Goal: Information Seeking & Learning: Learn about a topic

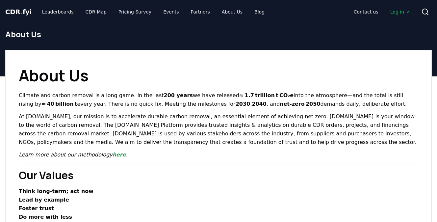
click at [28, 15] on link "CDR . fyi" at bounding box center [18, 11] width 26 height 9
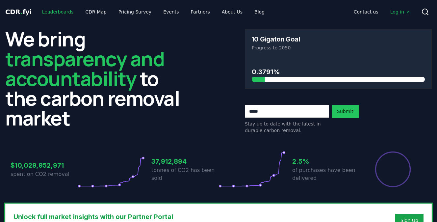
click at [58, 10] on link "Leaderboards" at bounding box center [58, 12] width 42 height 12
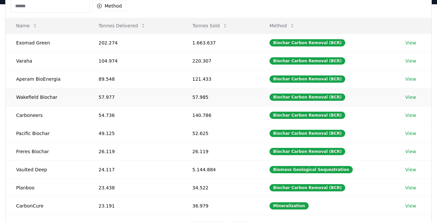
scroll to position [72, 0]
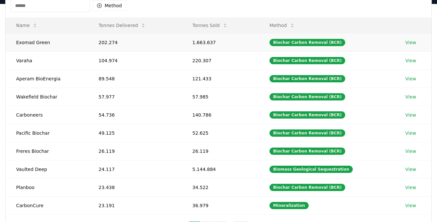
click at [408, 42] on link "View" at bounding box center [411, 42] width 11 height 7
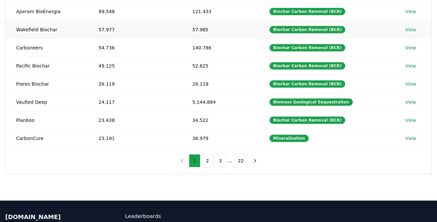
scroll to position [140, 0]
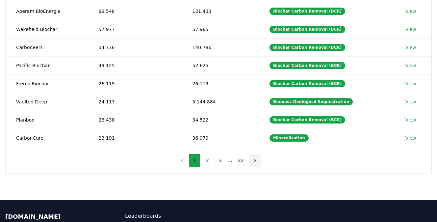
click at [255, 159] on icon "next page" at bounding box center [255, 160] width 6 height 6
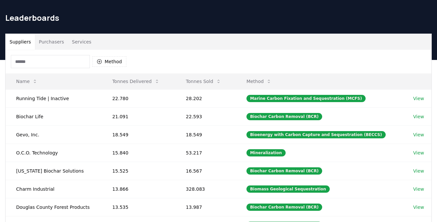
scroll to position [0, 0]
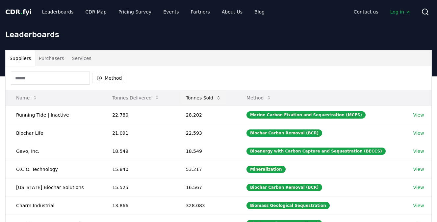
click at [199, 97] on button "Tonnes Sold" at bounding box center [204, 97] width 46 height 13
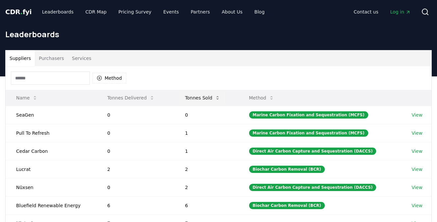
click at [199, 97] on button "Tonnes Sold" at bounding box center [203, 97] width 46 height 13
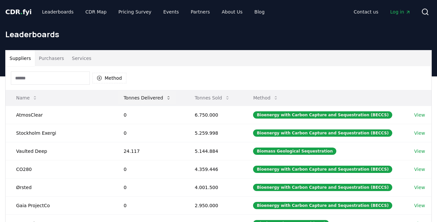
click at [150, 97] on button "Tonnes Delivered" at bounding box center [148, 97] width 58 height 13
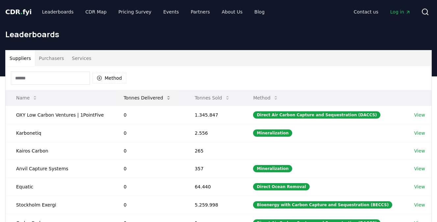
click at [150, 97] on button "Tonnes Delivered" at bounding box center [148, 97] width 58 height 13
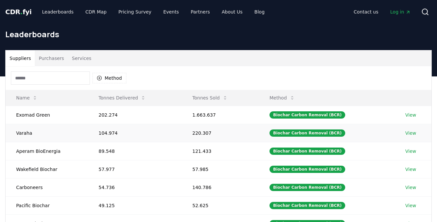
click at [411, 135] on link "View" at bounding box center [411, 133] width 11 height 7
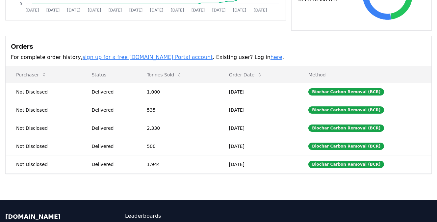
scroll to position [171, 0]
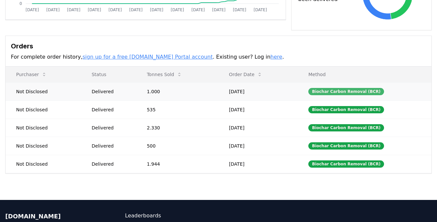
click at [337, 88] on div "Biochar Carbon Removal (BCR)" at bounding box center [346, 91] width 76 height 7
click at [340, 88] on div "Biochar Carbon Removal (BCR)" at bounding box center [346, 91] width 76 height 7
click at [160, 54] on link "sign up for a free [DOMAIN_NAME] Portal account" at bounding box center [148, 57] width 130 height 6
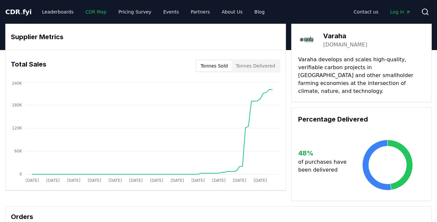
click at [90, 13] on link "CDR Map" at bounding box center [96, 12] width 32 height 12
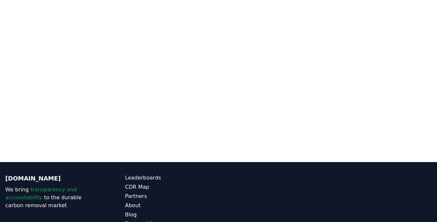
scroll to position [151, 0]
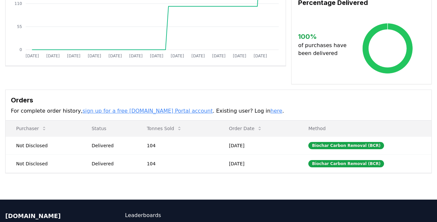
scroll to position [125, 0]
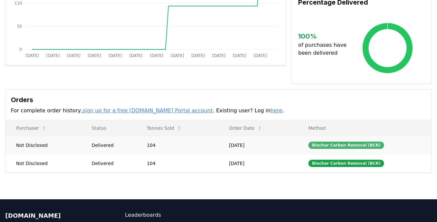
click at [338, 145] on div "Biochar Carbon Removal (BCR)" at bounding box center [346, 145] width 76 height 7
click at [162, 112] on link "sign up for a free [DOMAIN_NAME] Portal account" at bounding box center [148, 110] width 130 height 6
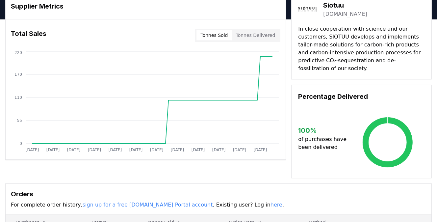
scroll to position [0, 0]
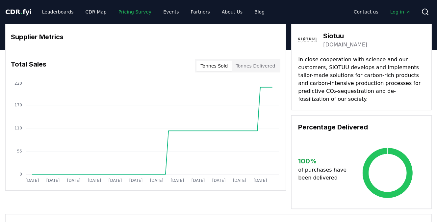
click at [120, 14] on link "Pricing Survey" at bounding box center [134, 12] width 43 height 12
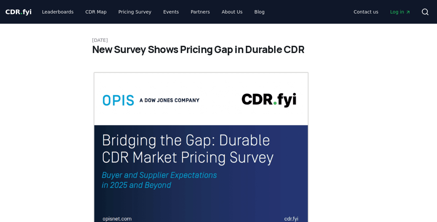
click at [20, 11] on span "." at bounding box center [21, 12] width 2 height 8
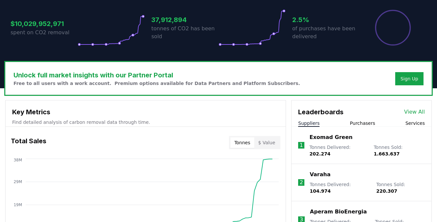
scroll to position [175, 0]
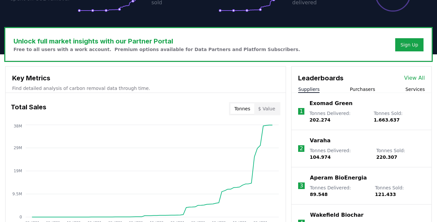
click at [280, 115] on div "Total Sales Tonnes $ Value" at bounding box center [146, 109] width 280 height 24
click at [274, 111] on button "$ Value" at bounding box center [266, 108] width 25 height 11
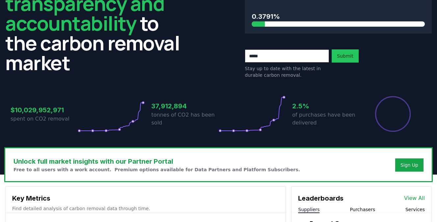
scroll to position [0, 0]
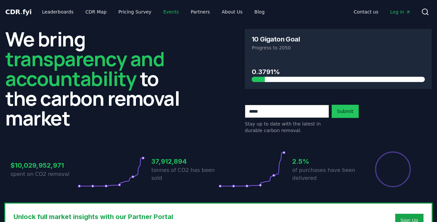
click at [164, 11] on link "Events" at bounding box center [171, 12] width 26 height 12
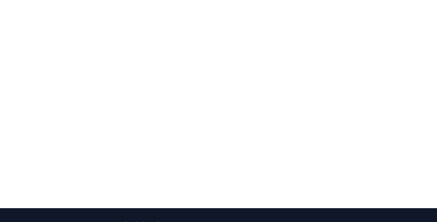
scroll to position [87, 0]
